Goal: Task Accomplishment & Management: Use online tool/utility

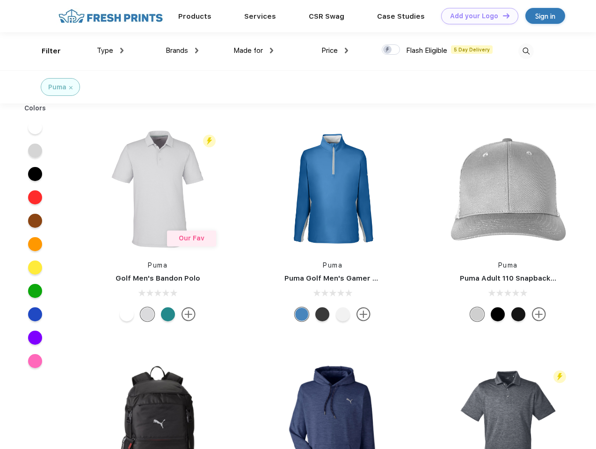
click at [476, 16] on link "Add your Logo Design Tool" at bounding box center [479, 16] width 77 height 16
click at [0, 0] on div "Design Tool" at bounding box center [0, 0] width 0 height 0
click at [502, 15] on link "Add your Logo Design Tool" at bounding box center [479, 16] width 77 height 16
click at [45, 51] on div "Filter" at bounding box center [51, 51] width 19 height 11
click at [110, 51] on span "Type" at bounding box center [105, 50] width 16 height 8
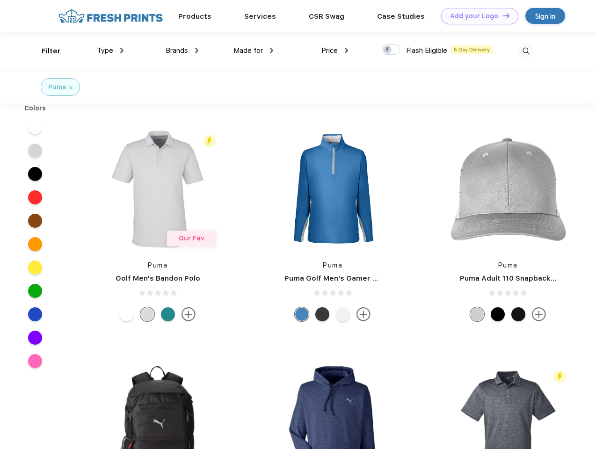
click at [182, 51] on span "Brands" at bounding box center [177, 50] width 22 height 8
click at [254, 51] on span "Made for" at bounding box center [248, 50] width 29 height 8
click at [335, 51] on span "Price" at bounding box center [330, 50] width 16 height 8
click at [391, 50] on div at bounding box center [391, 49] width 18 height 10
click at [388, 50] on input "checkbox" at bounding box center [385, 47] width 6 height 6
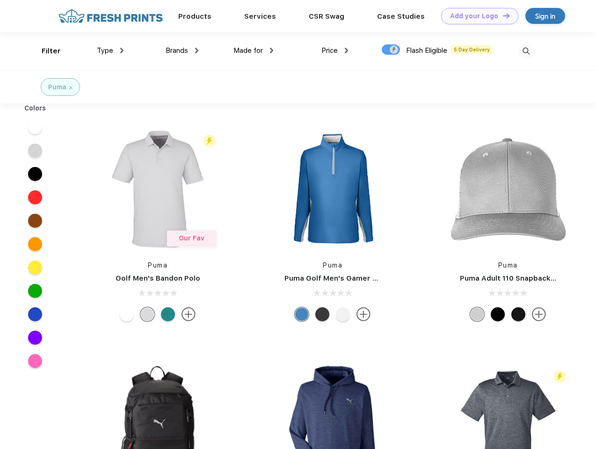
click at [526, 51] on img at bounding box center [526, 51] width 15 height 15
